Goal: Browse casually

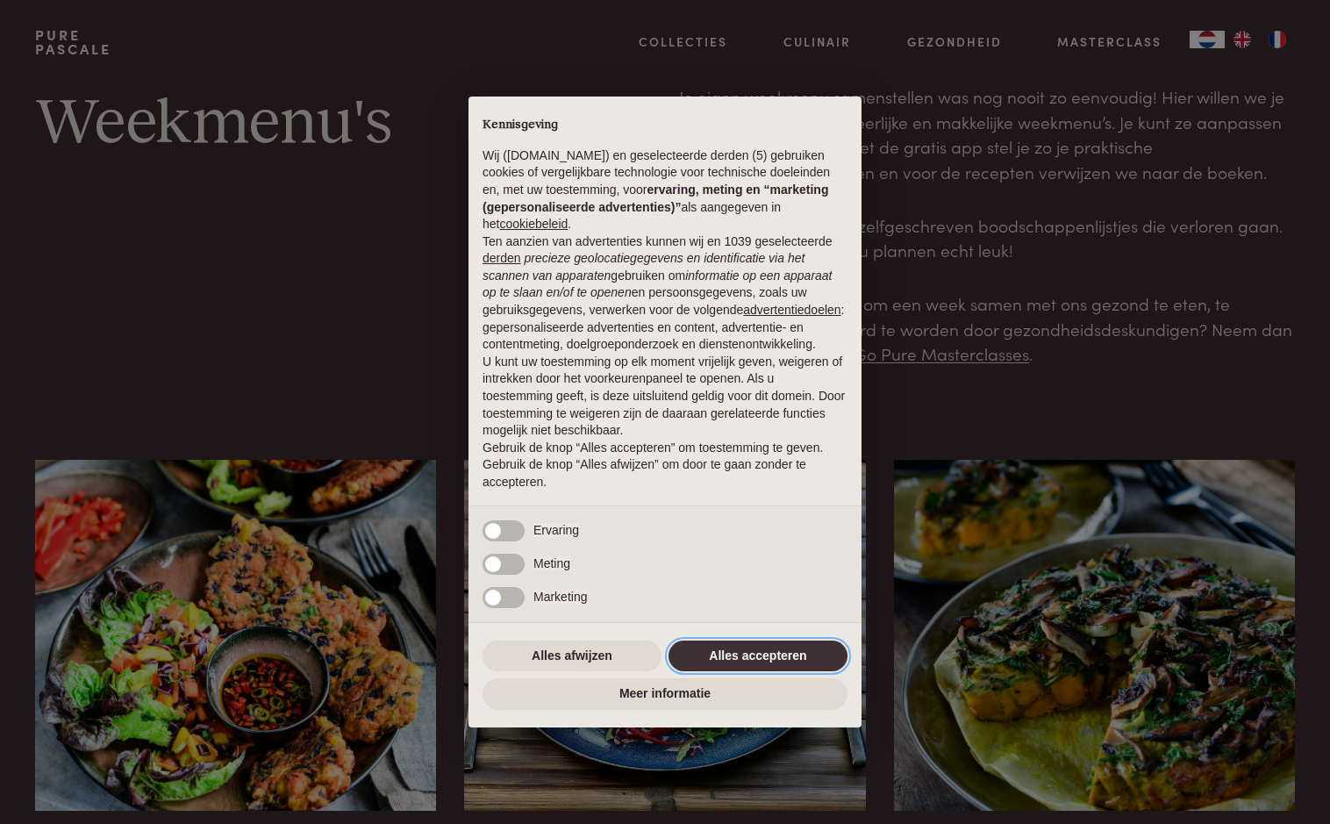
click at [798, 654] on button "Alles accepteren" at bounding box center [757, 656] width 179 height 32
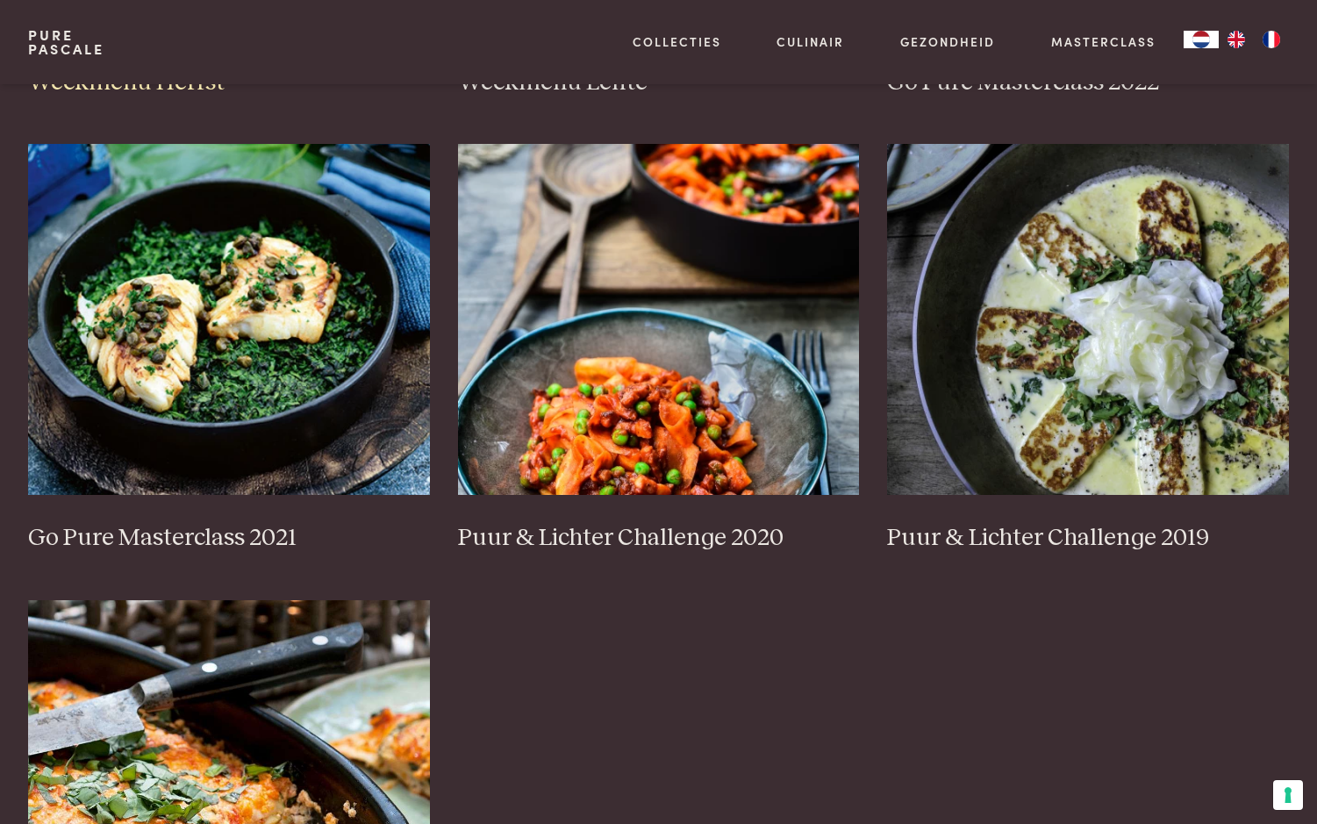
scroll to position [1228, 0]
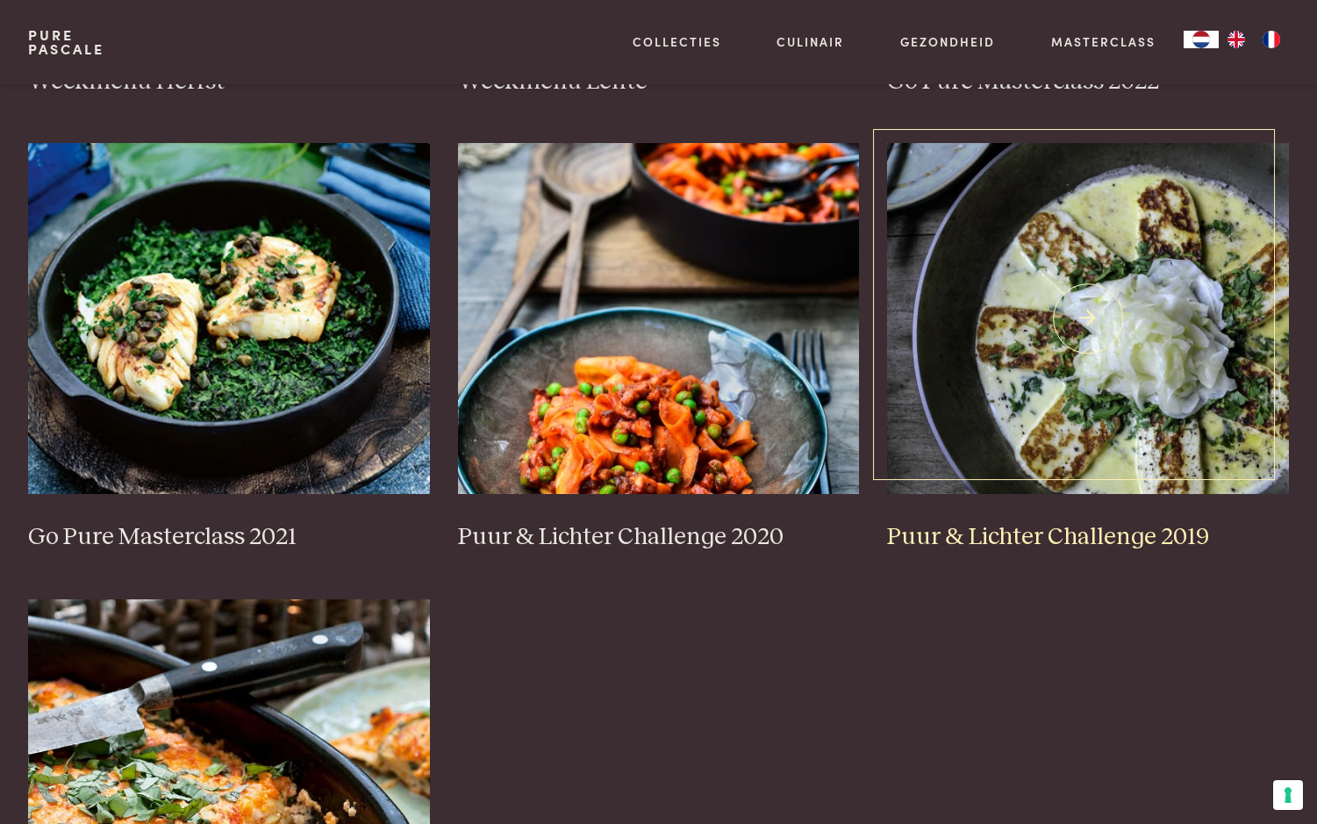
click at [936, 539] on h3 "Puur & Lichter Challenge 2019" at bounding box center [1088, 537] width 402 height 31
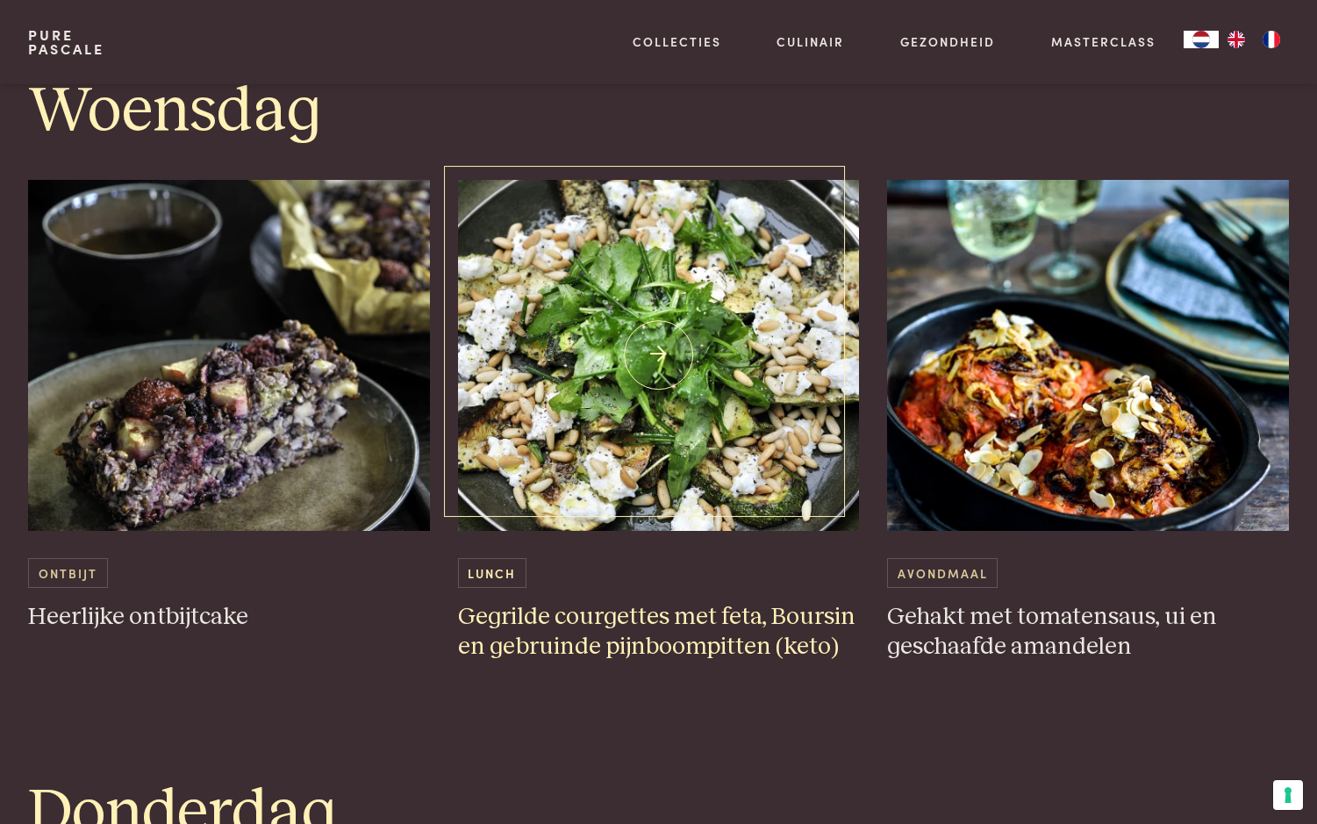
scroll to position [2368, 0]
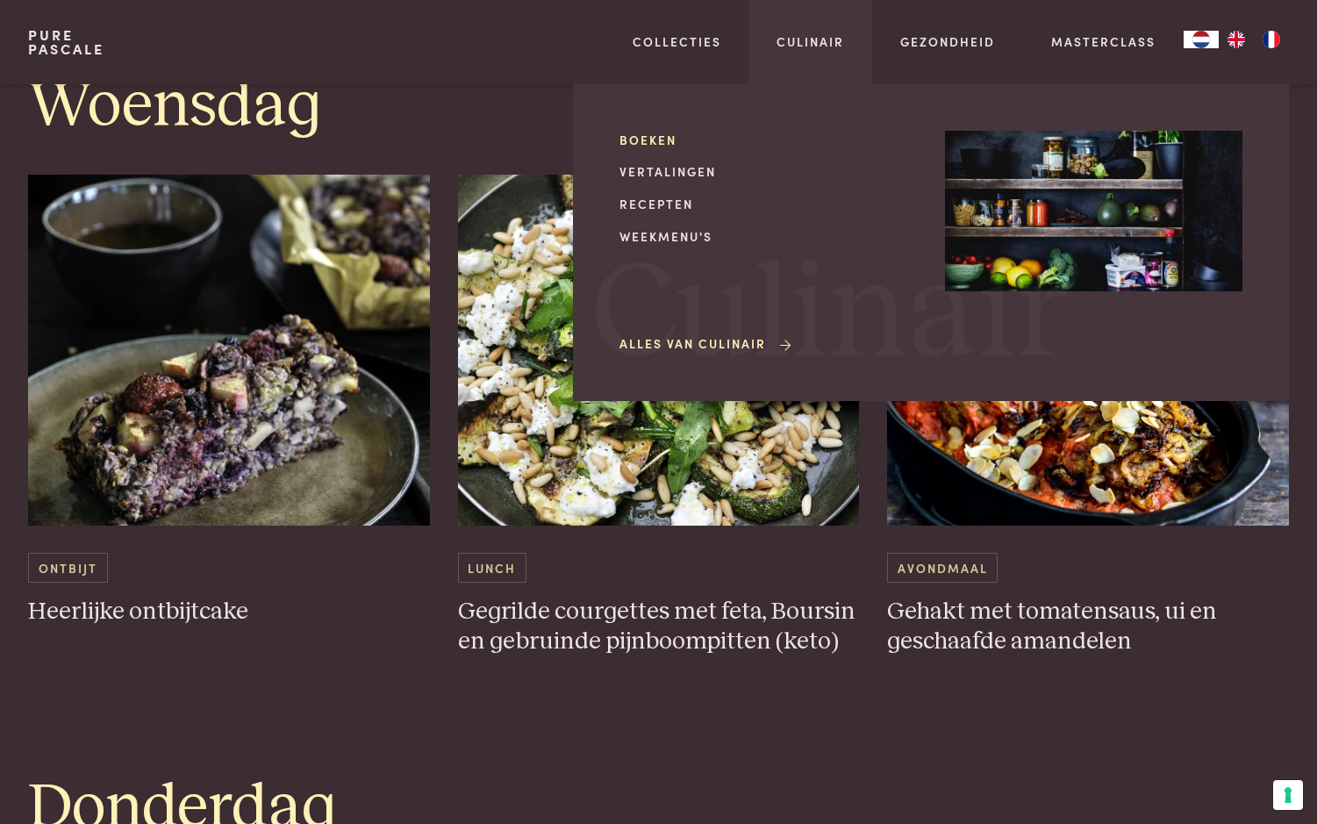
click at [654, 143] on link "Boeken" at bounding box center [767, 140] width 297 height 18
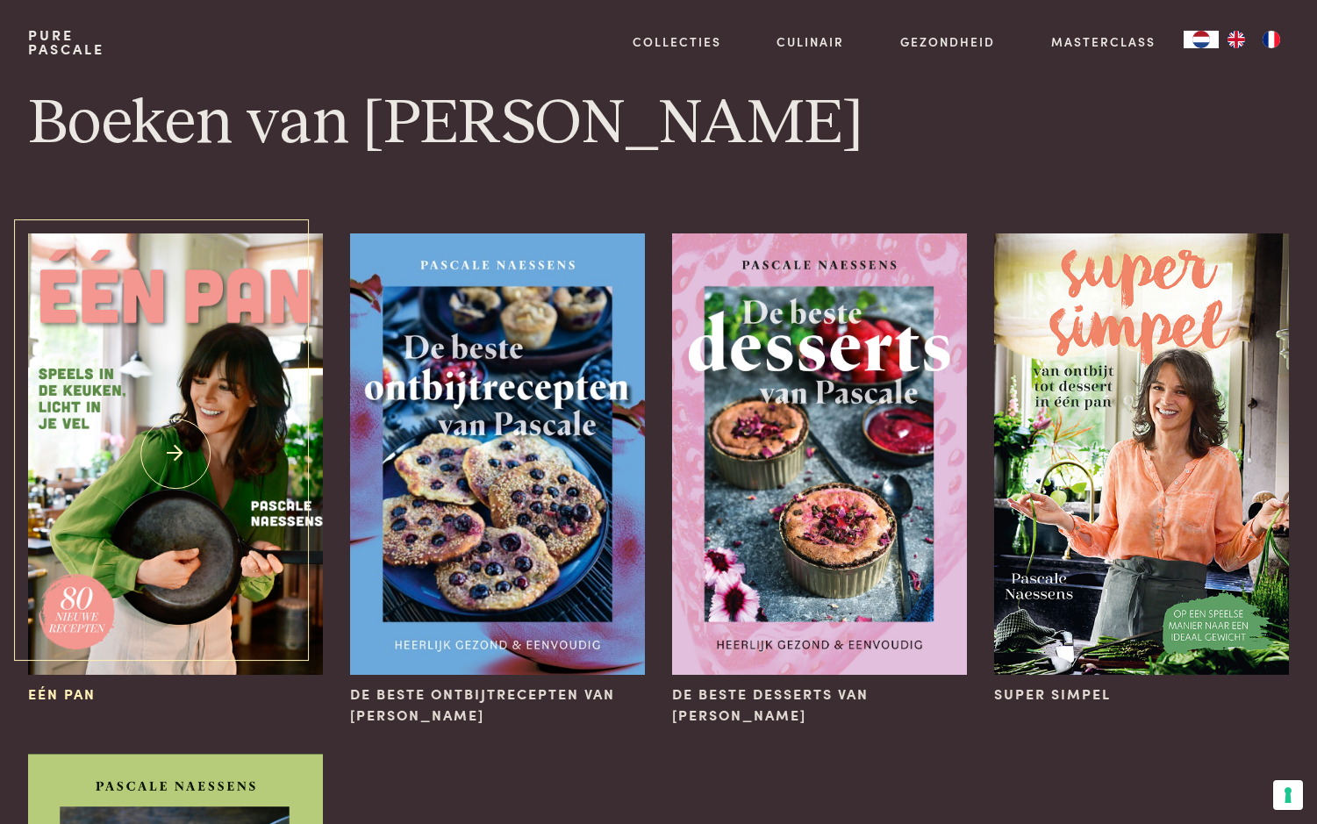
click at [132, 486] on img at bounding box center [175, 453] width 294 height 441
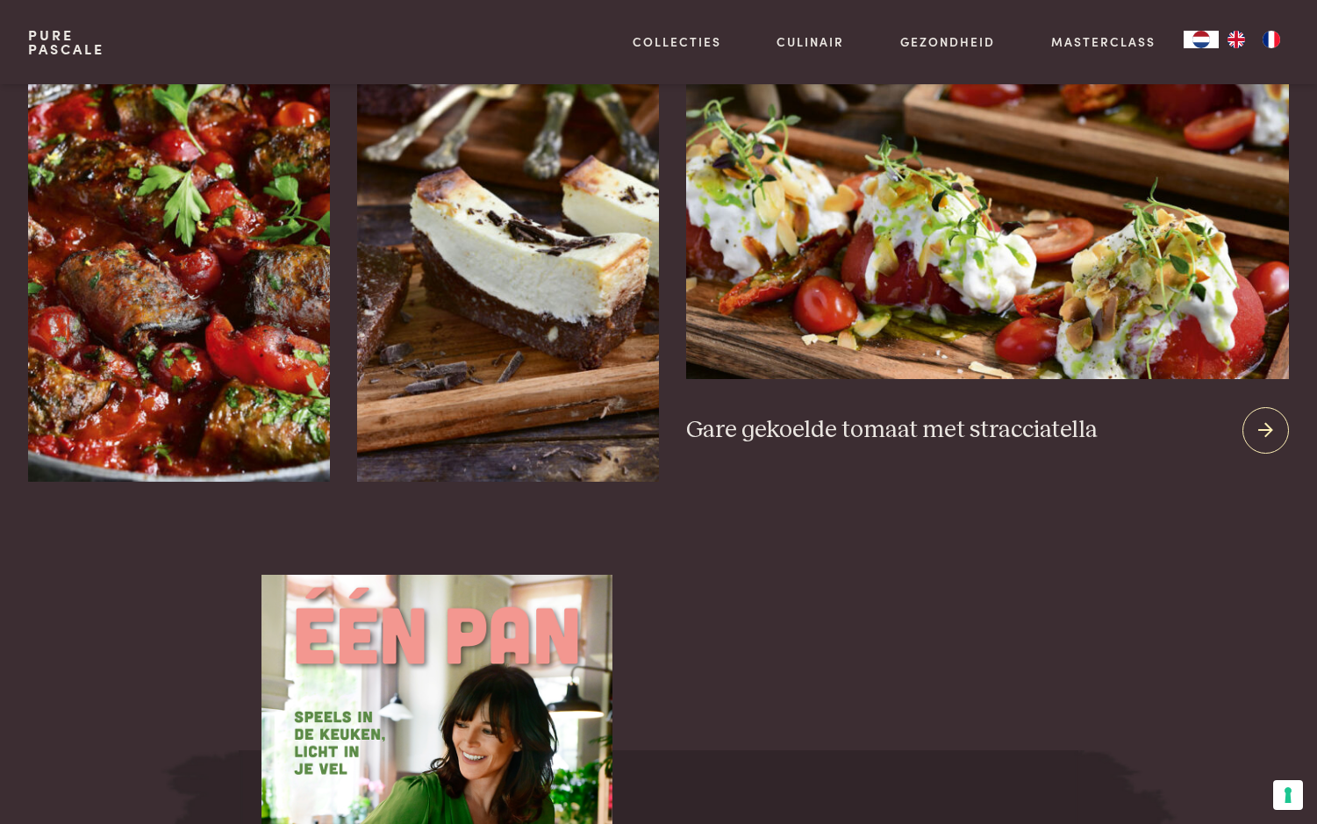
scroll to position [2368, 0]
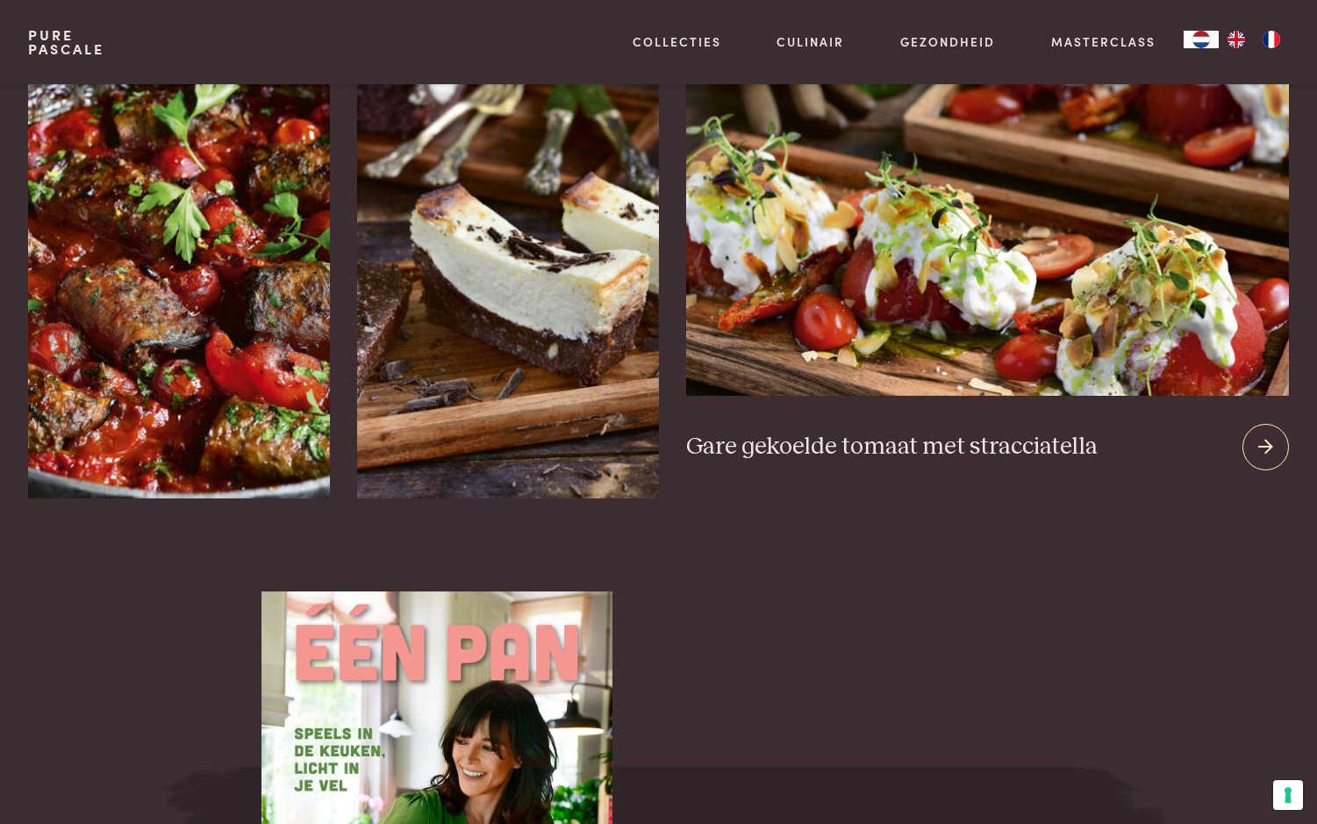
click at [1263, 434] on icon at bounding box center [1265, 446] width 15 height 25
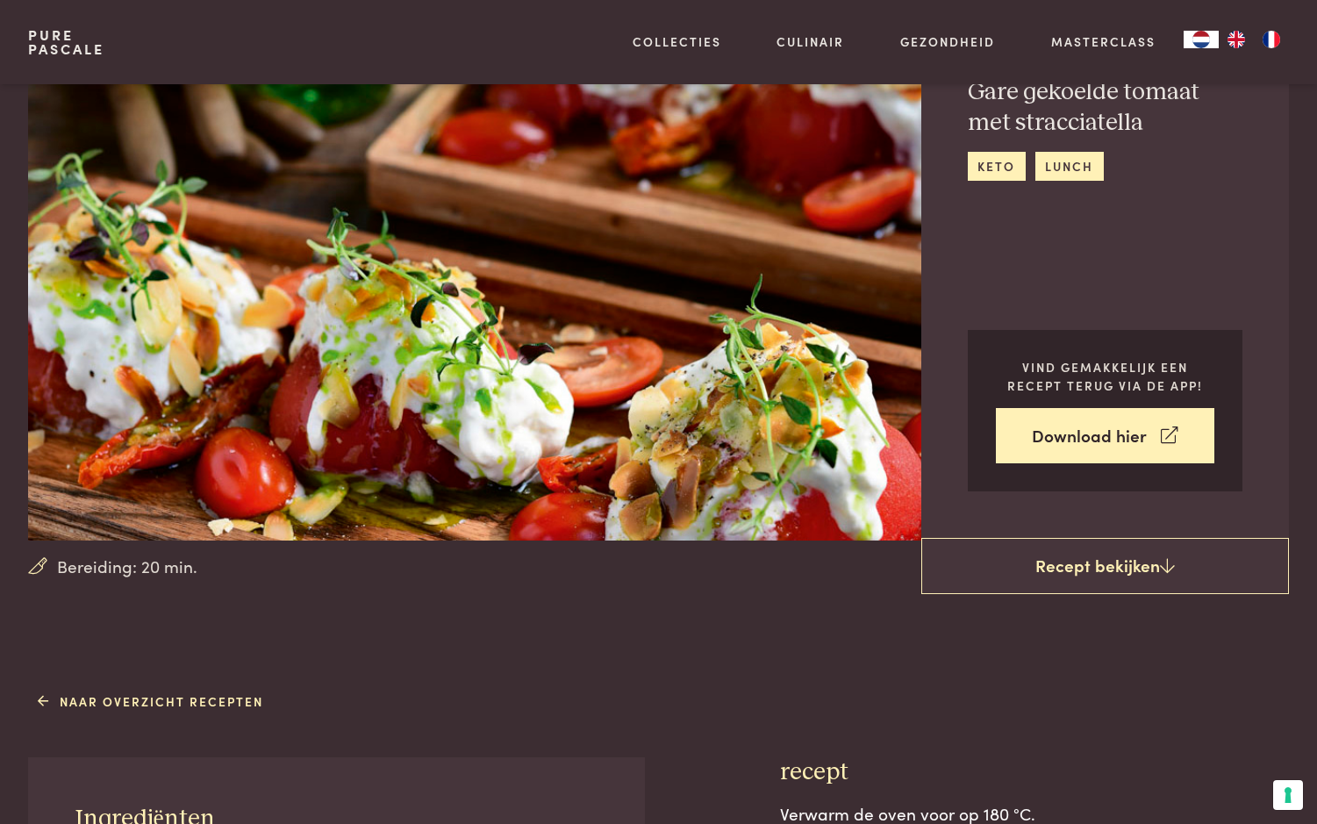
scroll to position [263, 0]
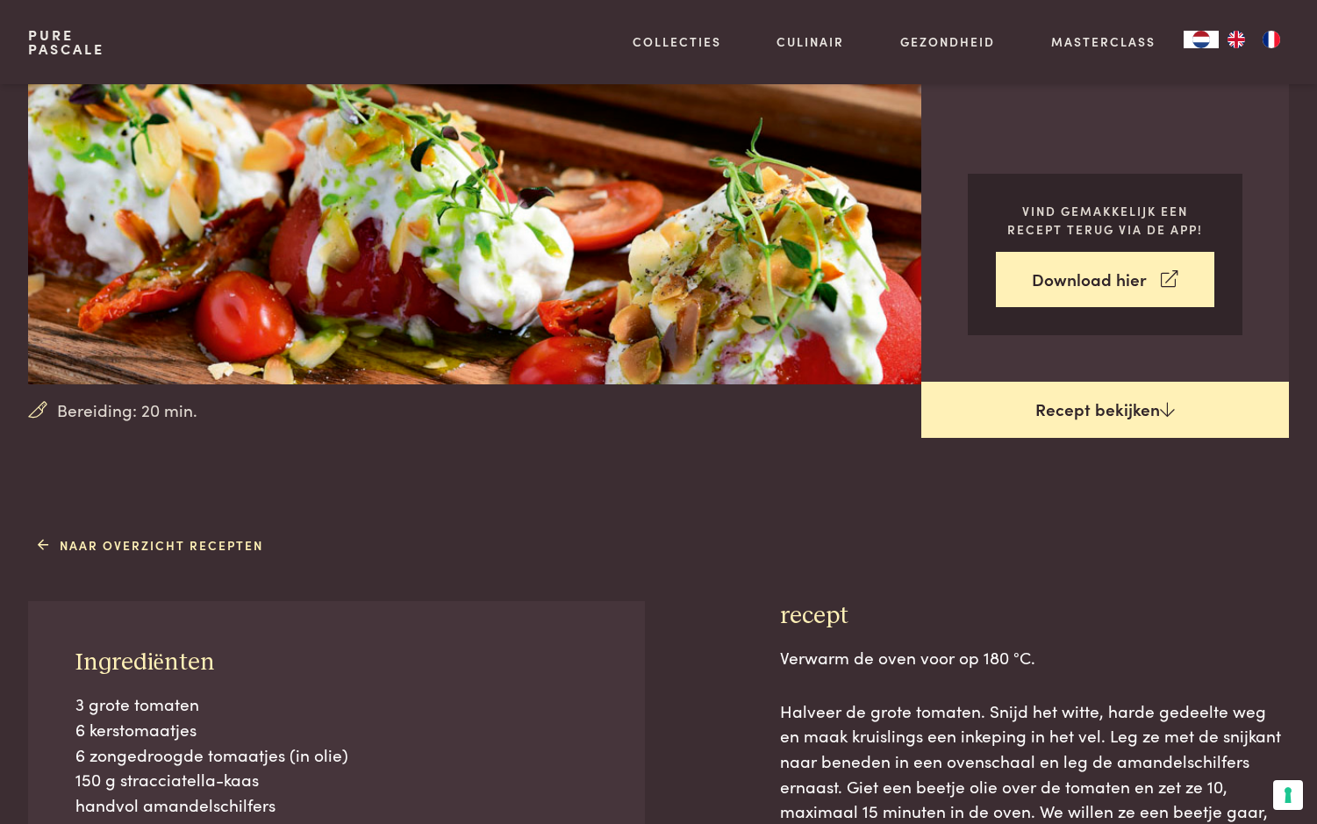
click at [1083, 412] on link "Recept bekijken" at bounding box center [1105, 410] width 368 height 56
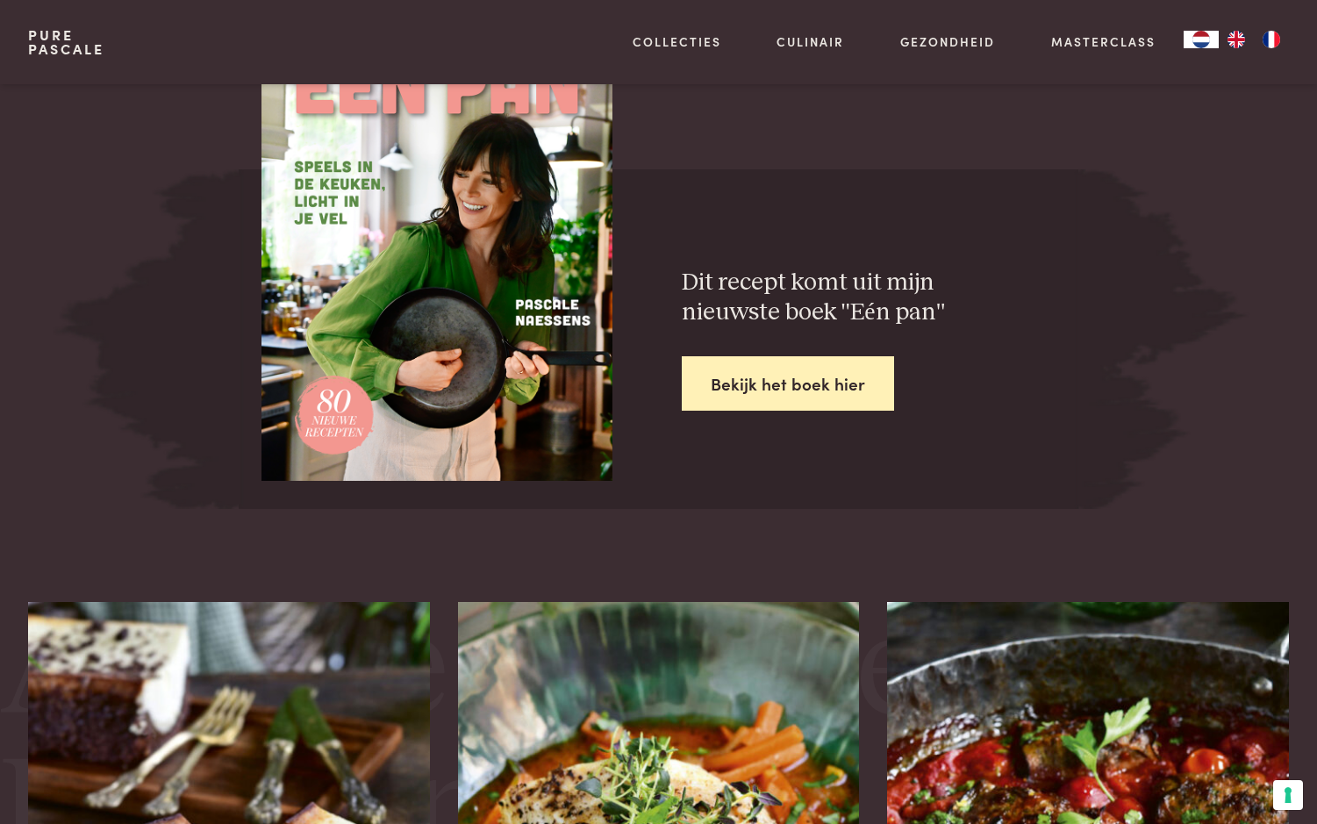
scroll to position [2811, 0]
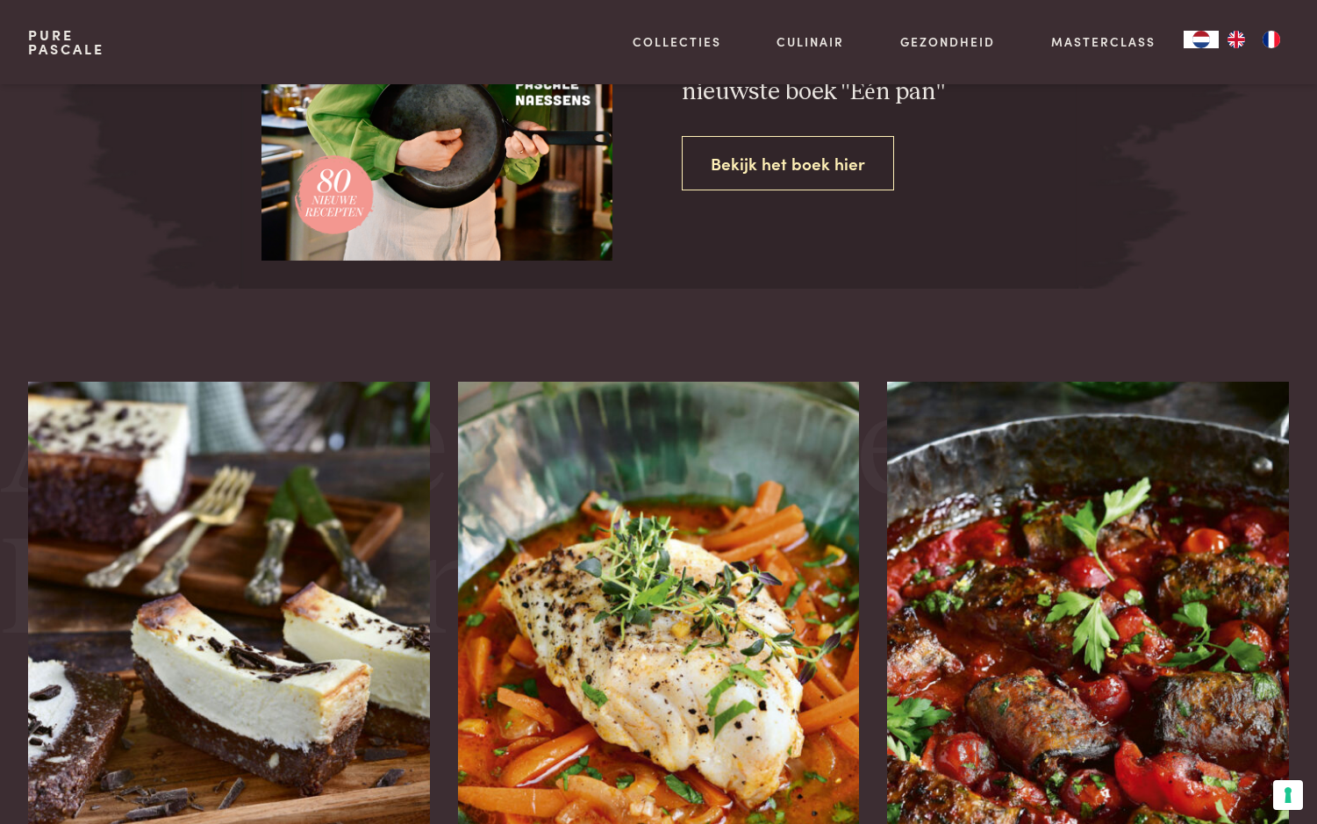
click at [783, 164] on link "Bekijk het boek hier" at bounding box center [788, 163] width 212 height 55
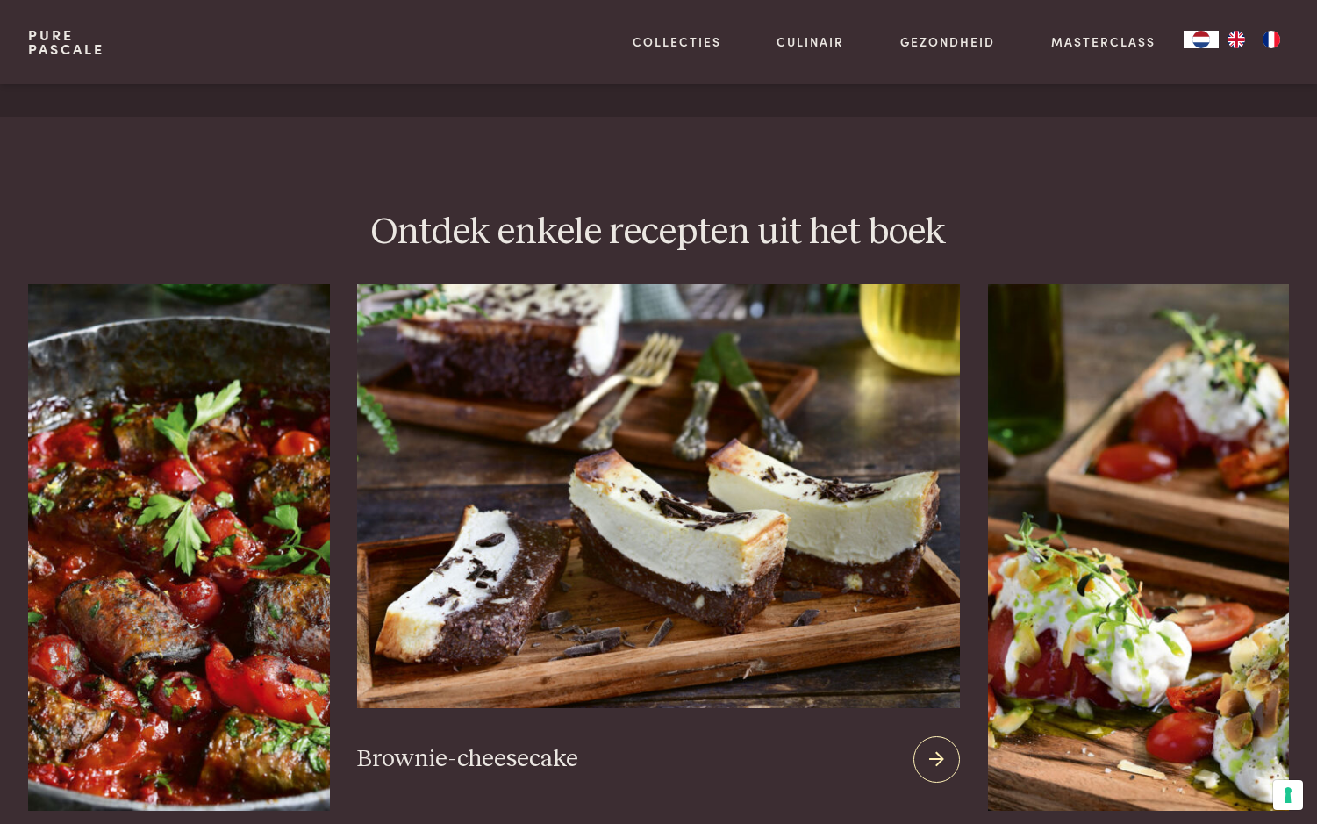
scroll to position [2281, 0]
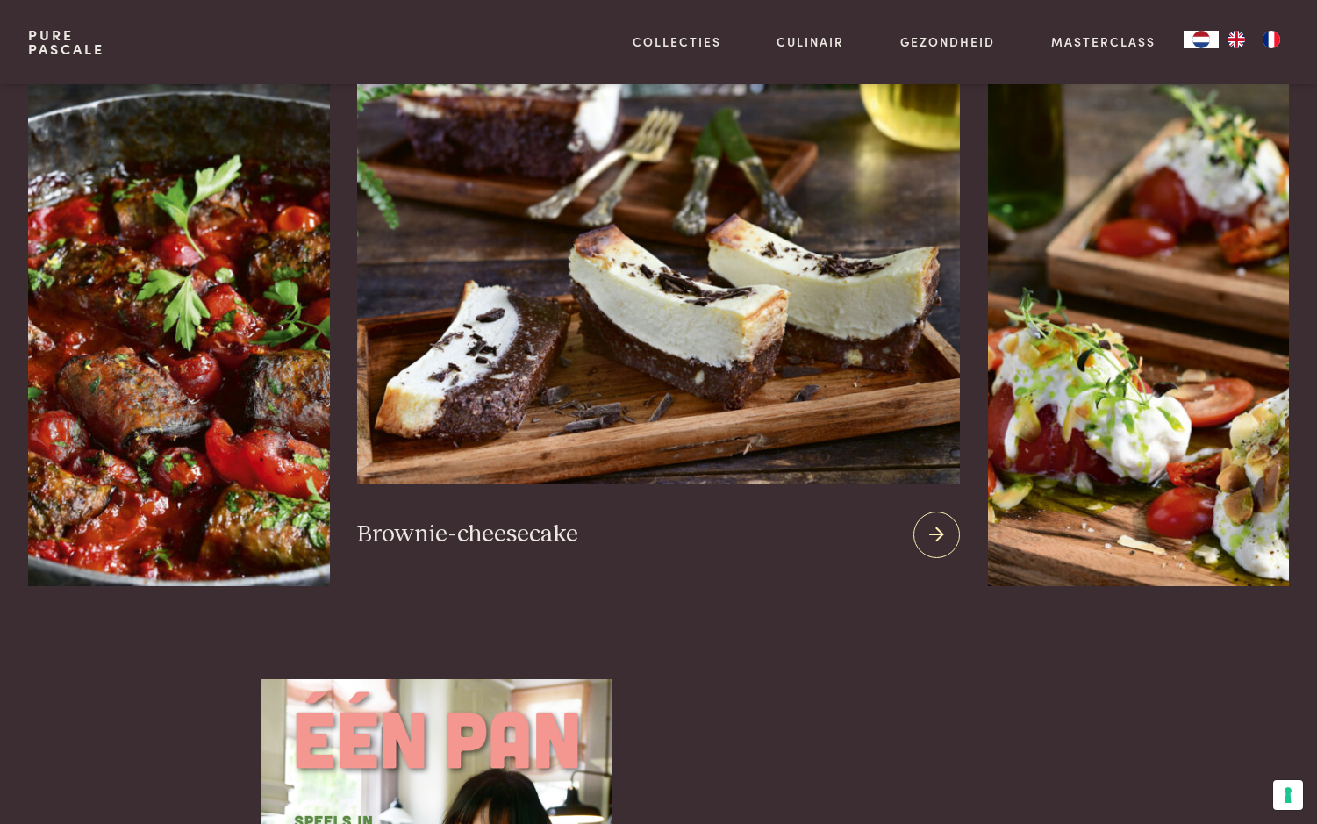
click at [915, 511] on div at bounding box center [936, 534] width 46 height 46
click at [930, 522] on icon at bounding box center [936, 534] width 15 height 25
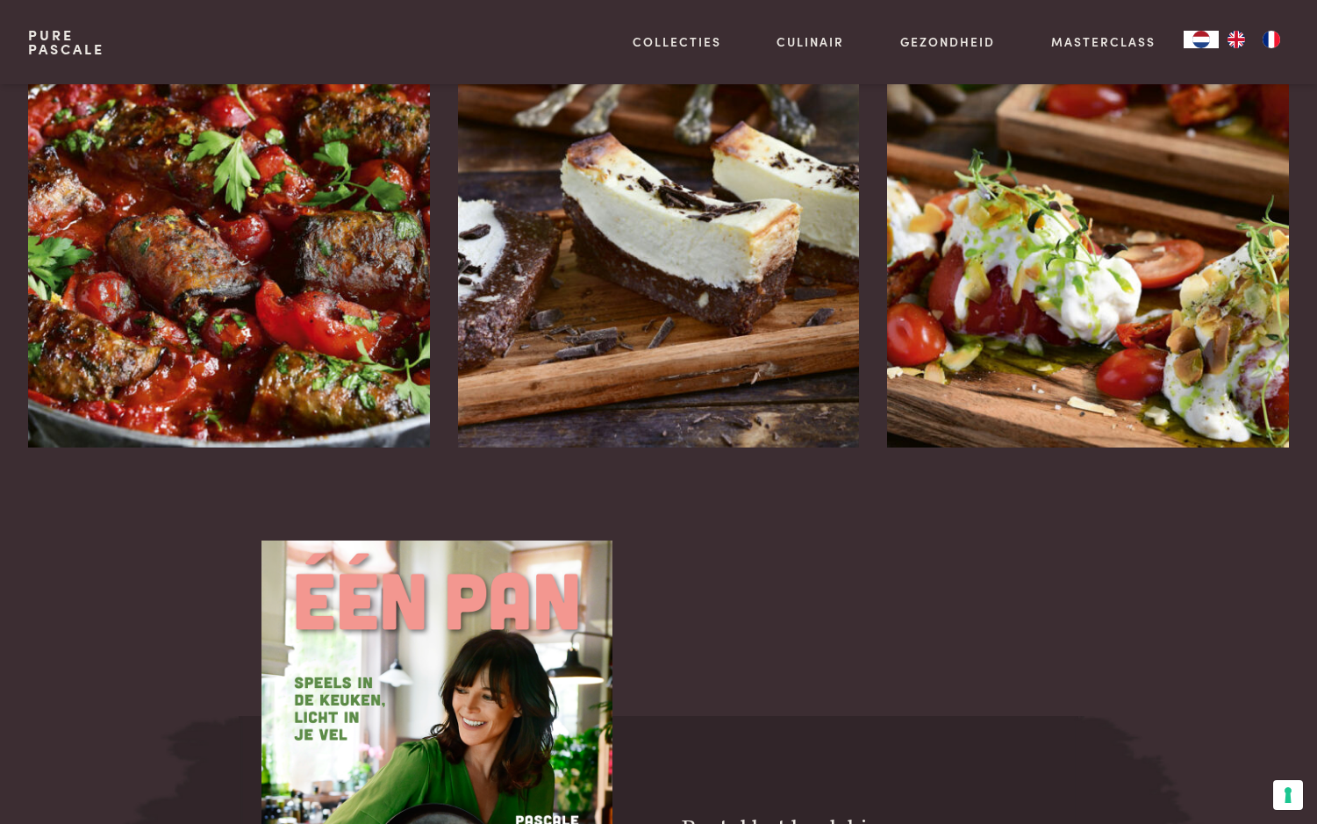
scroll to position [2544, 0]
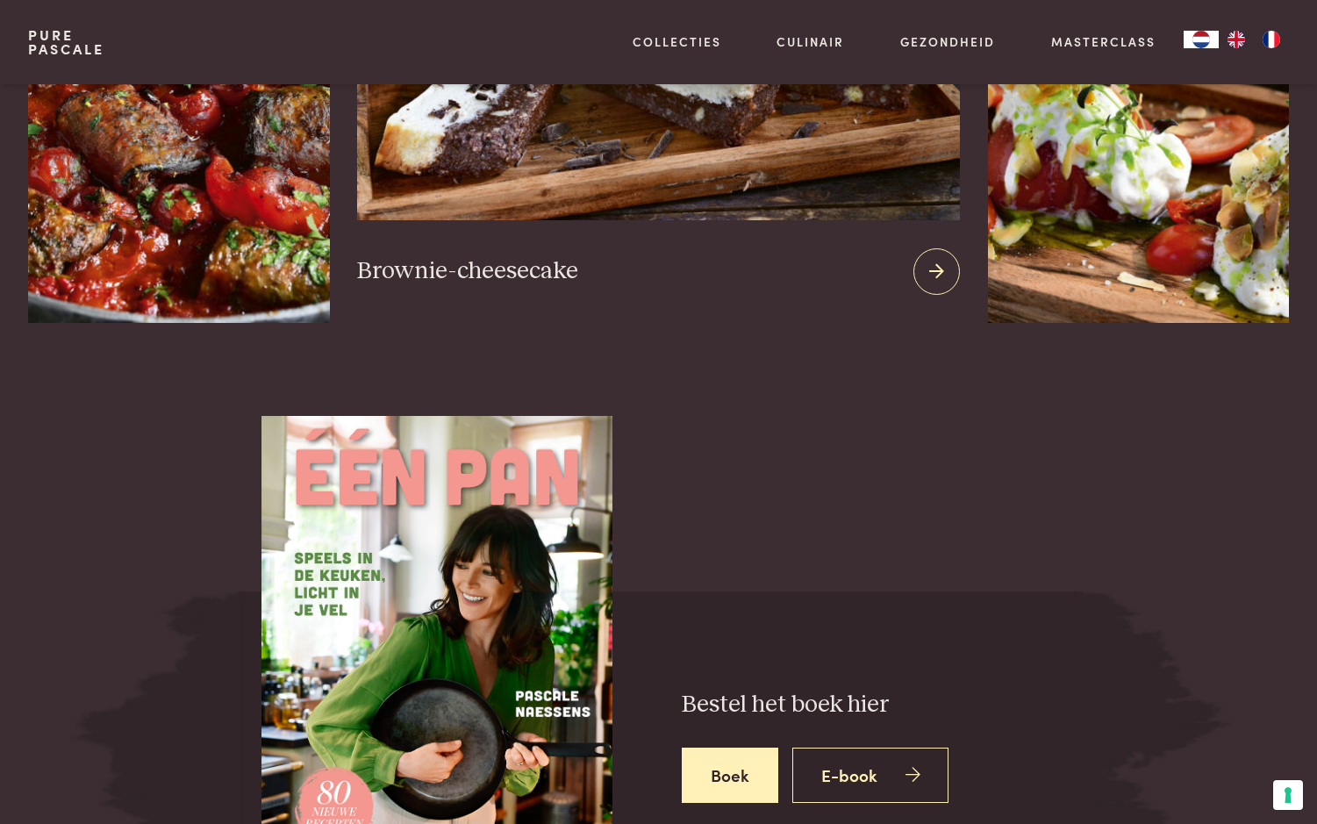
click at [750, 220] on div "Brownie-cheesecake" at bounding box center [658, 271] width 602 height 103
click at [747, 158] on img at bounding box center [658, 8] width 602 height 424
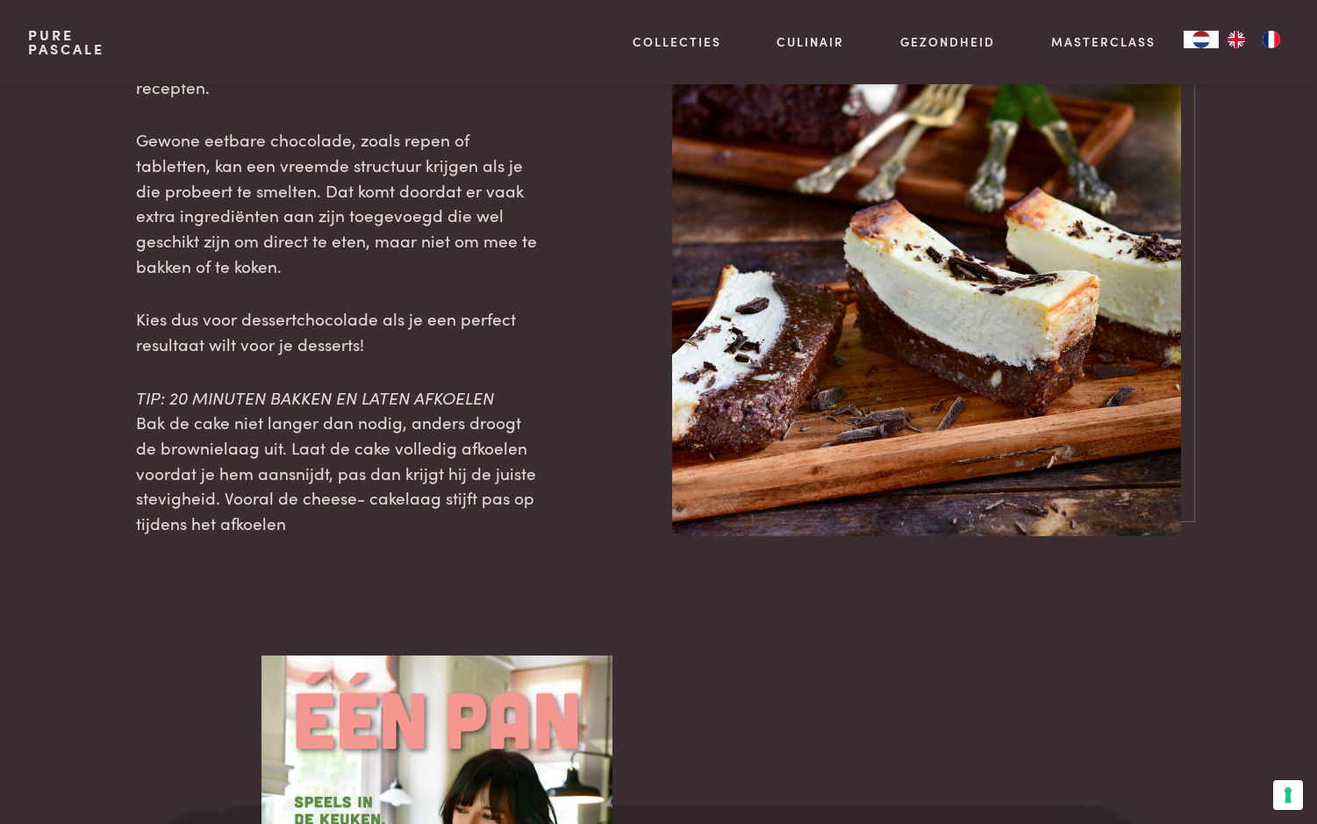
scroll to position [2368, 0]
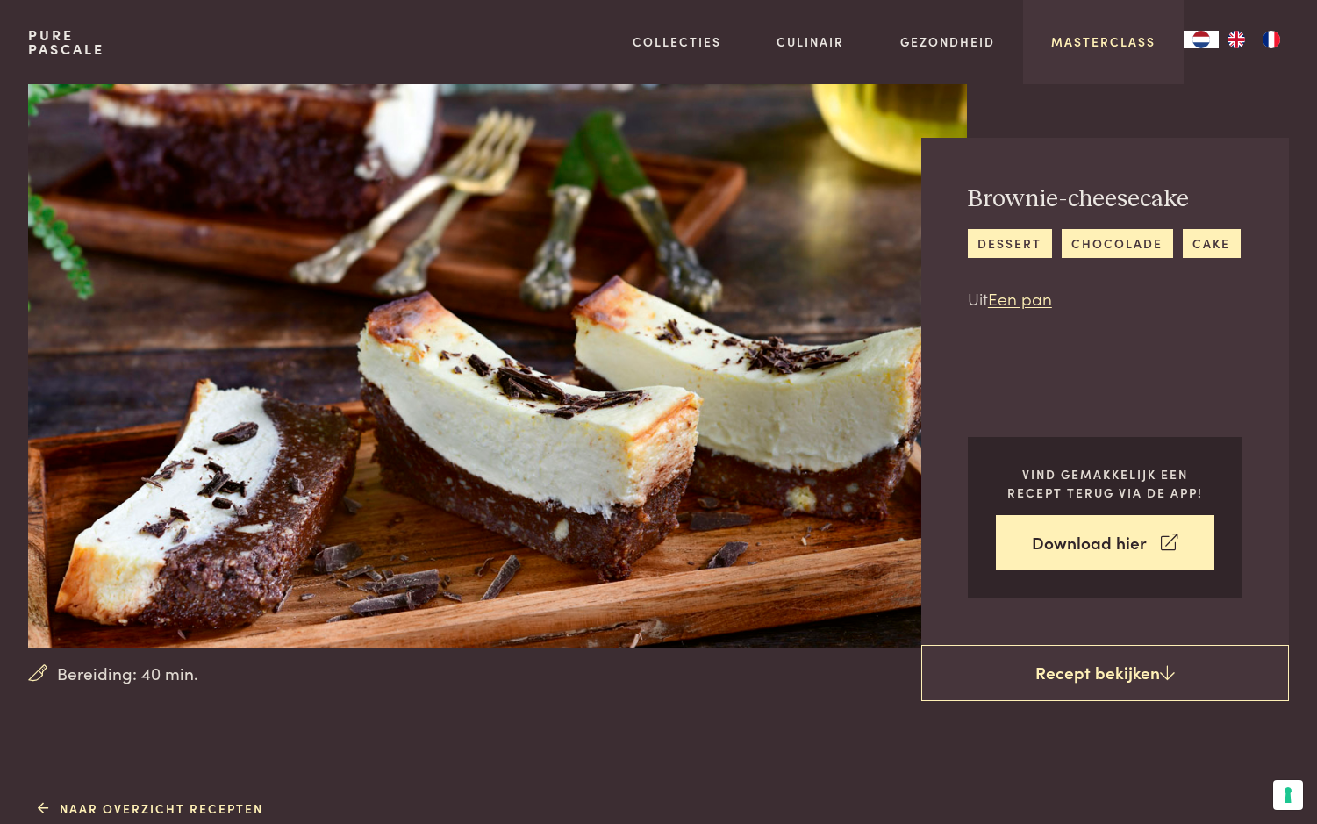
click at [1068, 37] on link "Masterclass" at bounding box center [1103, 41] width 104 height 18
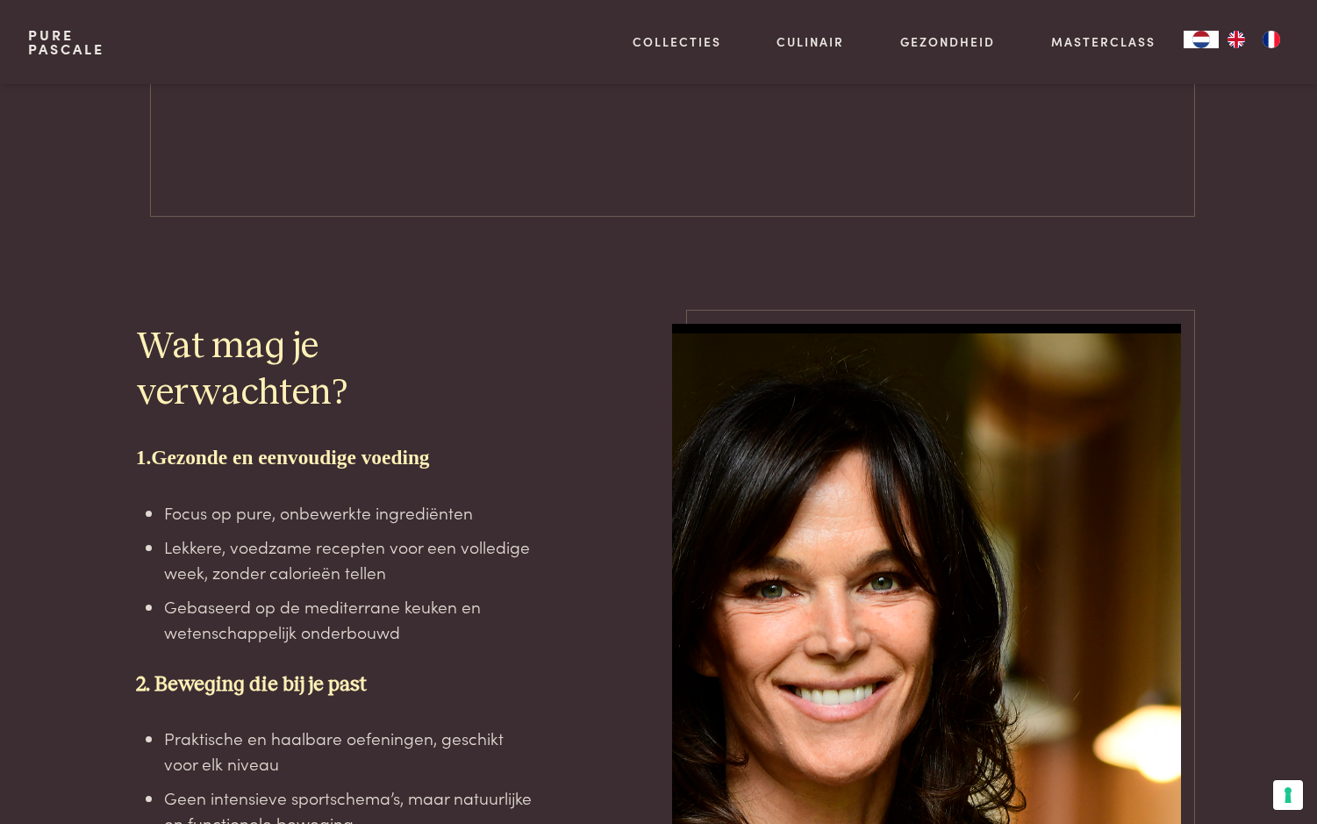
scroll to position [3333, 0]
